Goal: Information Seeking & Learning: Check status

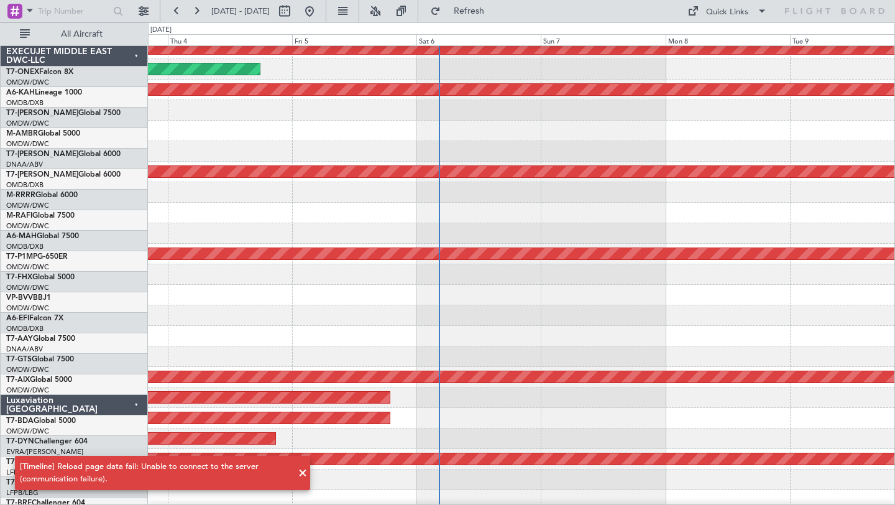
scroll to position [172, 0]
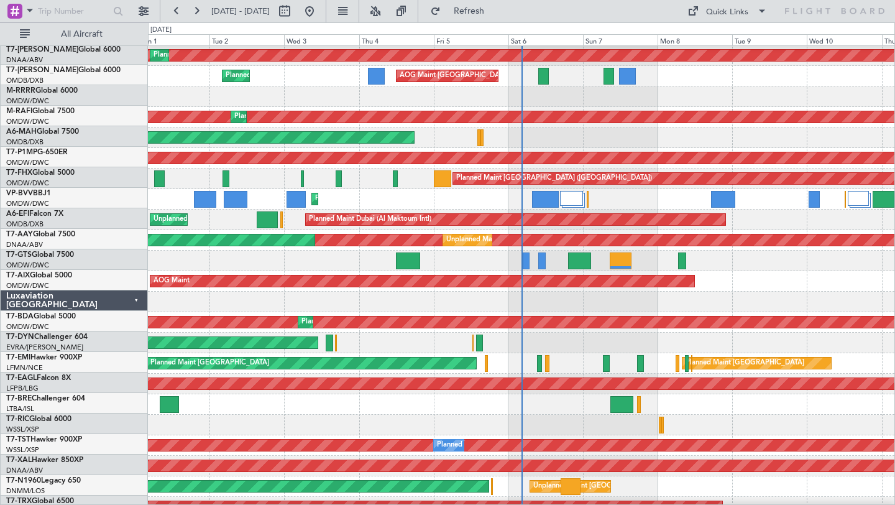
scroll to position [103, 0]
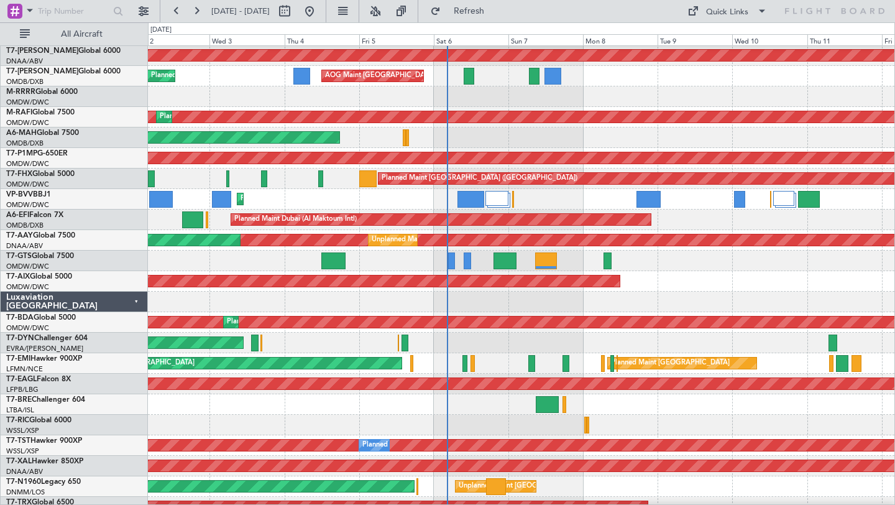
click at [584, 306] on div at bounding box center [521, 302] width 747 height 21
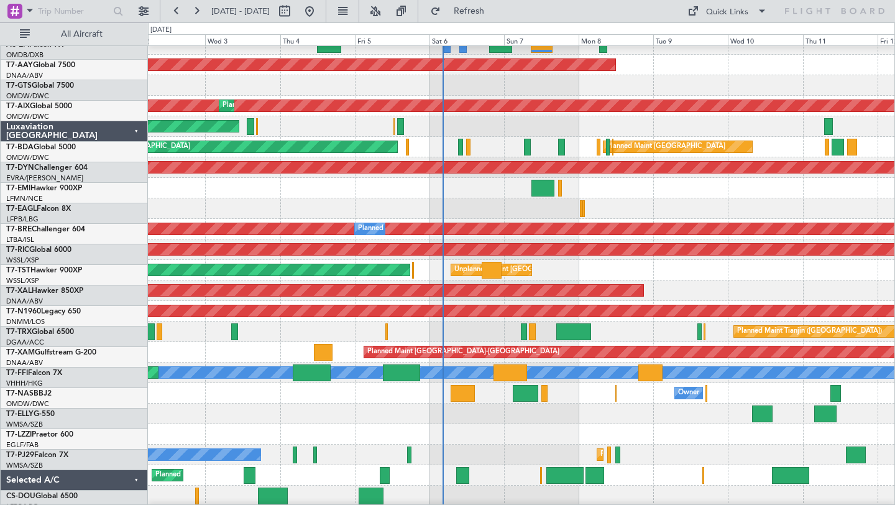
scroll to position [320, 0]
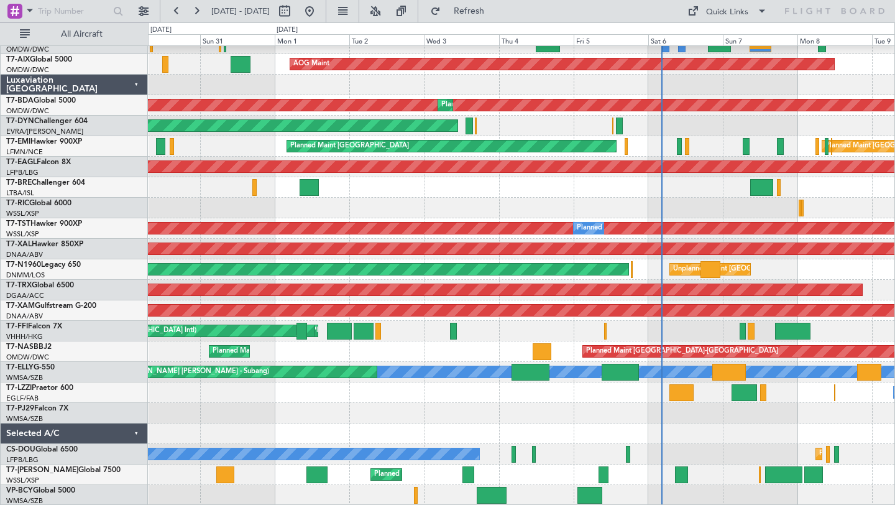
click at [726, 198] on div at bounding box center [521, 187] width 747 height 21
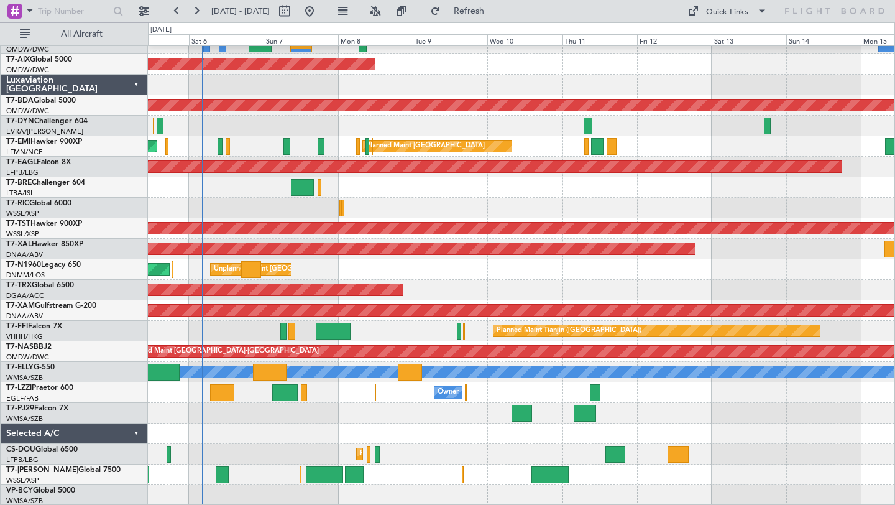
click at [500, 429] on div "Unplanned Maint Dubai (Al Maktoum Intl) Unplanned Maint Dubai (Al Maktoum Intl)…" at bounding box center [521, 116] width 747 height 780
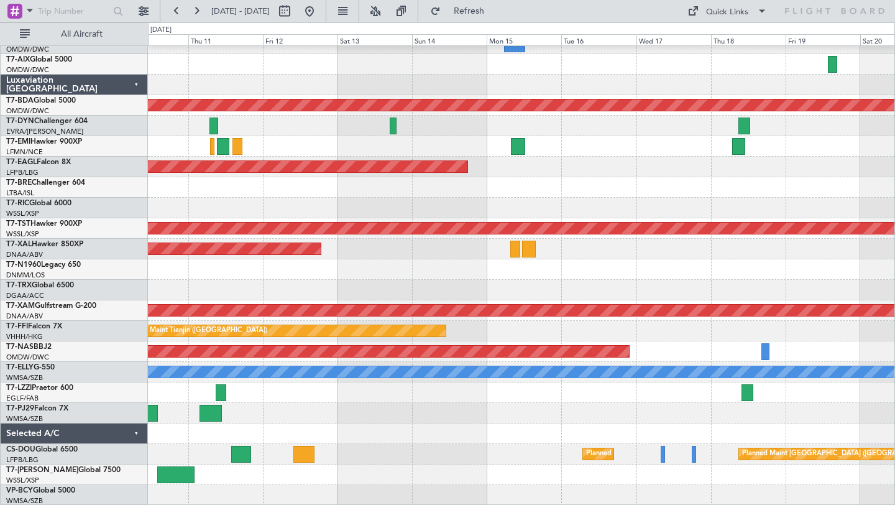
click at [343, 403] on div at bounding box center [521, 413] width 747 height 21
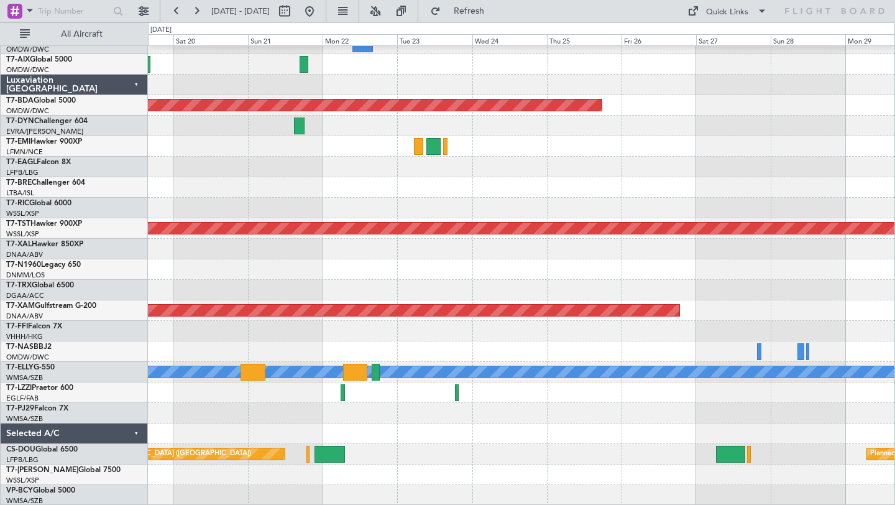
click at [300, 428] on div at bounding box center [521, 433] width 747 height 21
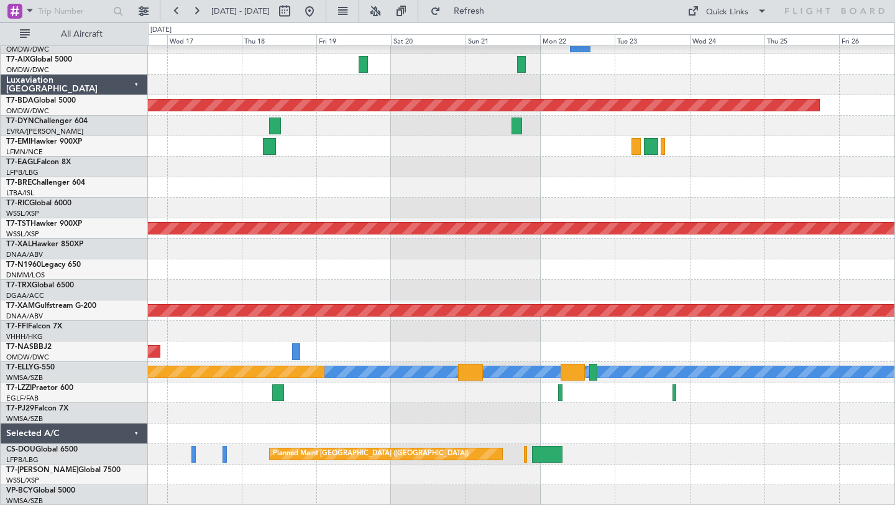
click at [834, 379] on div "Unplanned Maint Dubai (Al Maktoum Intl) Planned Maint Dubai (Al Maktoum Intl) G…" at bounding box center [521, 116] width 747 height 780
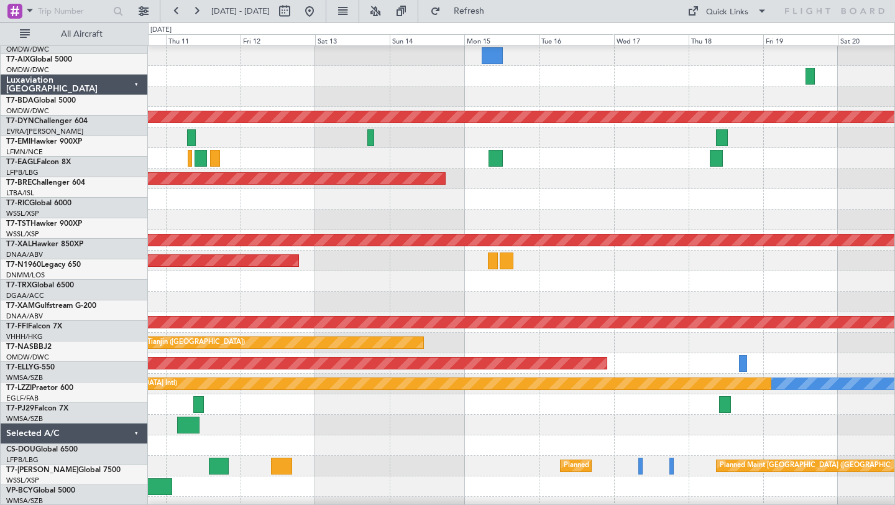
scroll to position [306, 0]
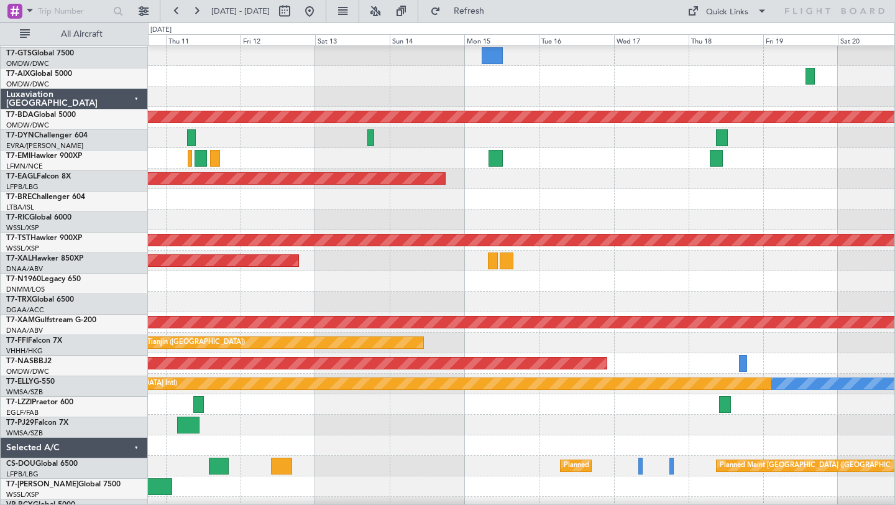
click at [872, 430] on div at bounding box center [521, 425] width 747 height 21
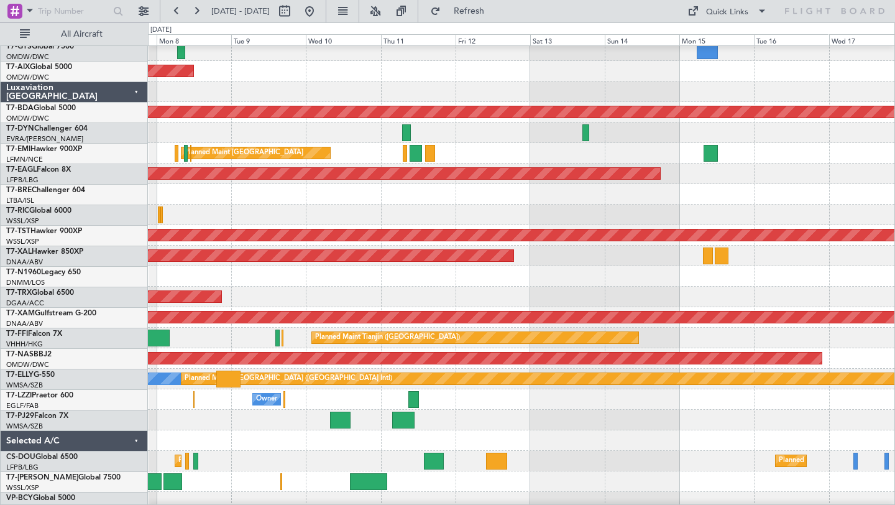
click at [666, 433] on div at bounding box center [521, 440] width 747 height 21
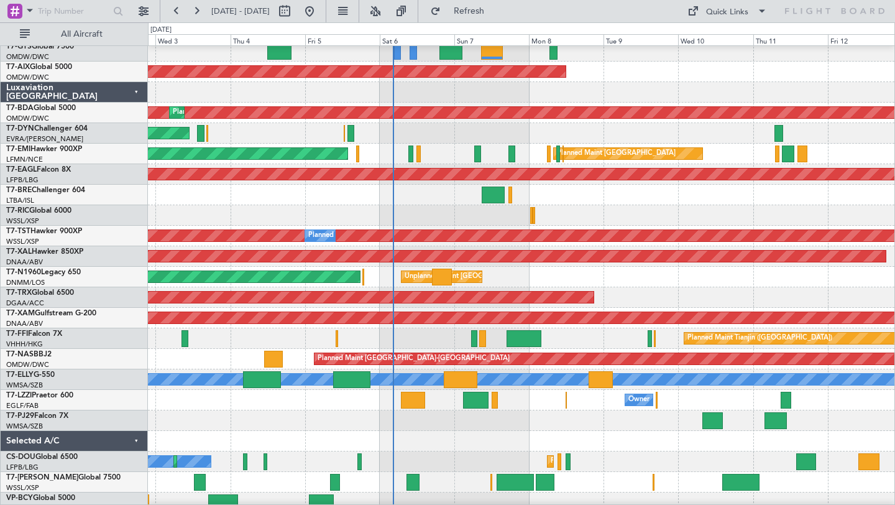
click at [823, 285] on div "Unplanned Maint London (Stansted) Planned Maint London (Stansted)" at bounding box center [521, 277] width 747 height 21
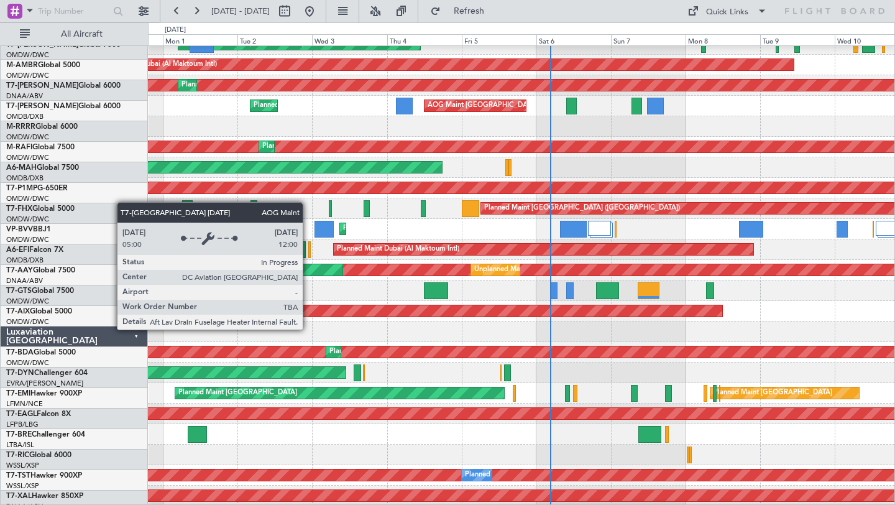
scroll to position [71, 0]
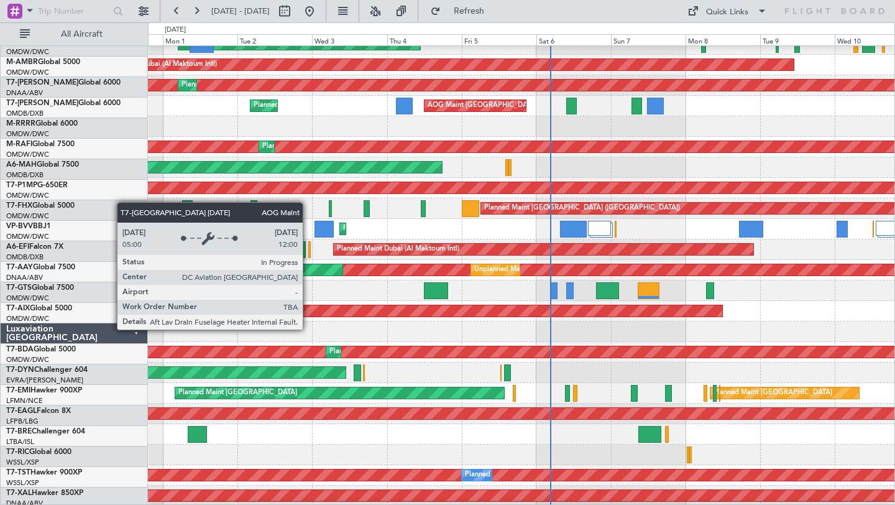
click at [561, 315] on div "AOG Maint" at bounding box center [450, 310] width 544 height 11
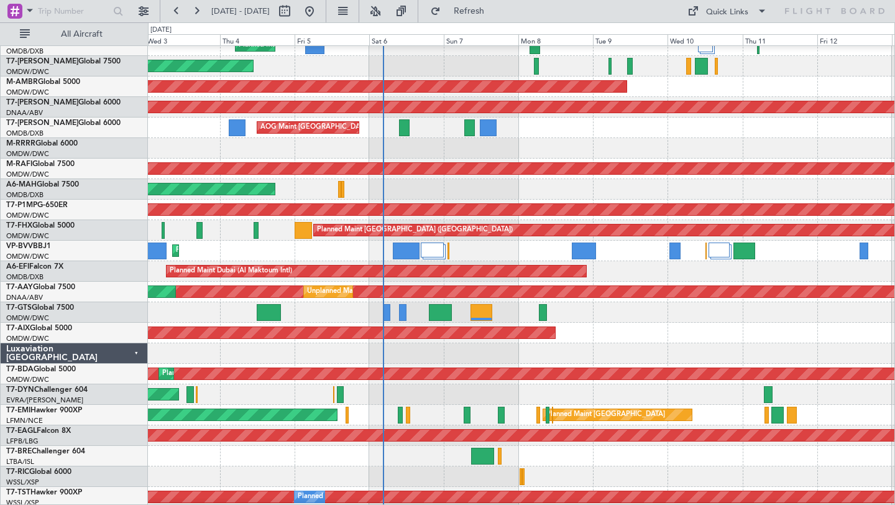
click at [520, 150] on div at bounding box center [521, 148] width 747 height 21
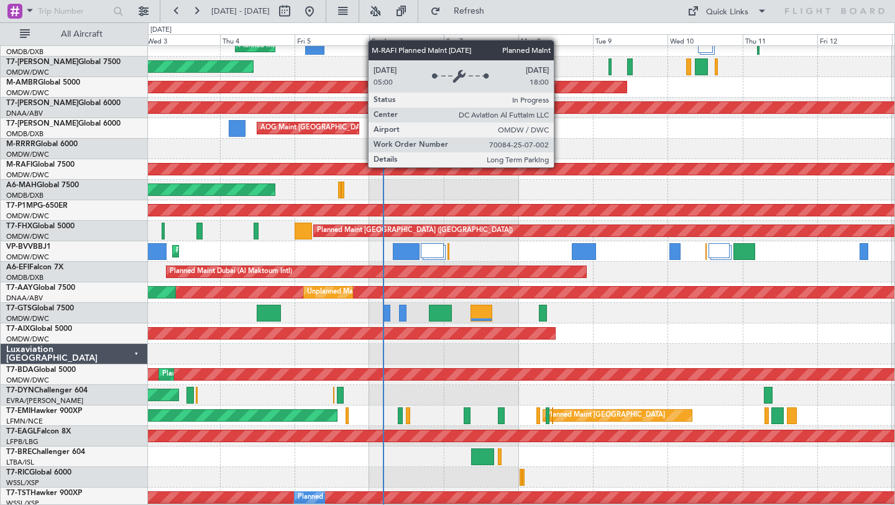
scroll to position [0, 0]
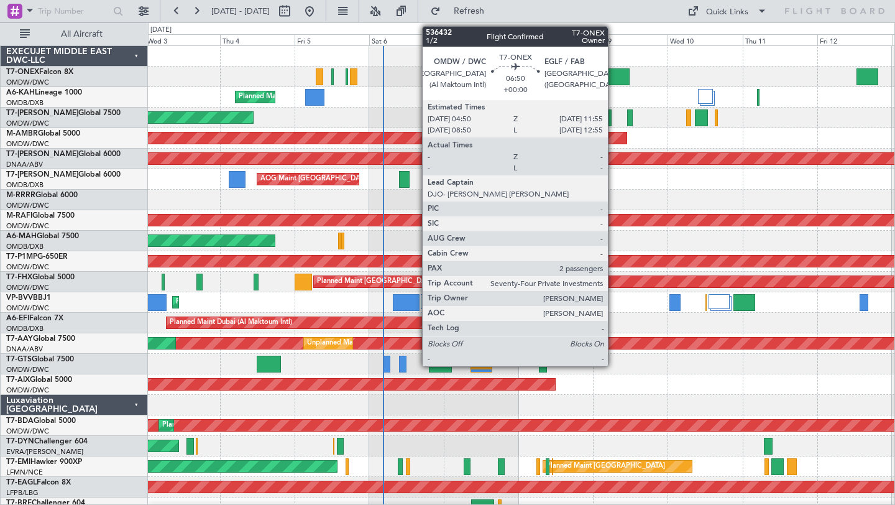
click at [614, 71] on div at bounding box center [618, 76] width 22 height 17
